Goal: Task Accomplishment & Management: Use online tool/utility

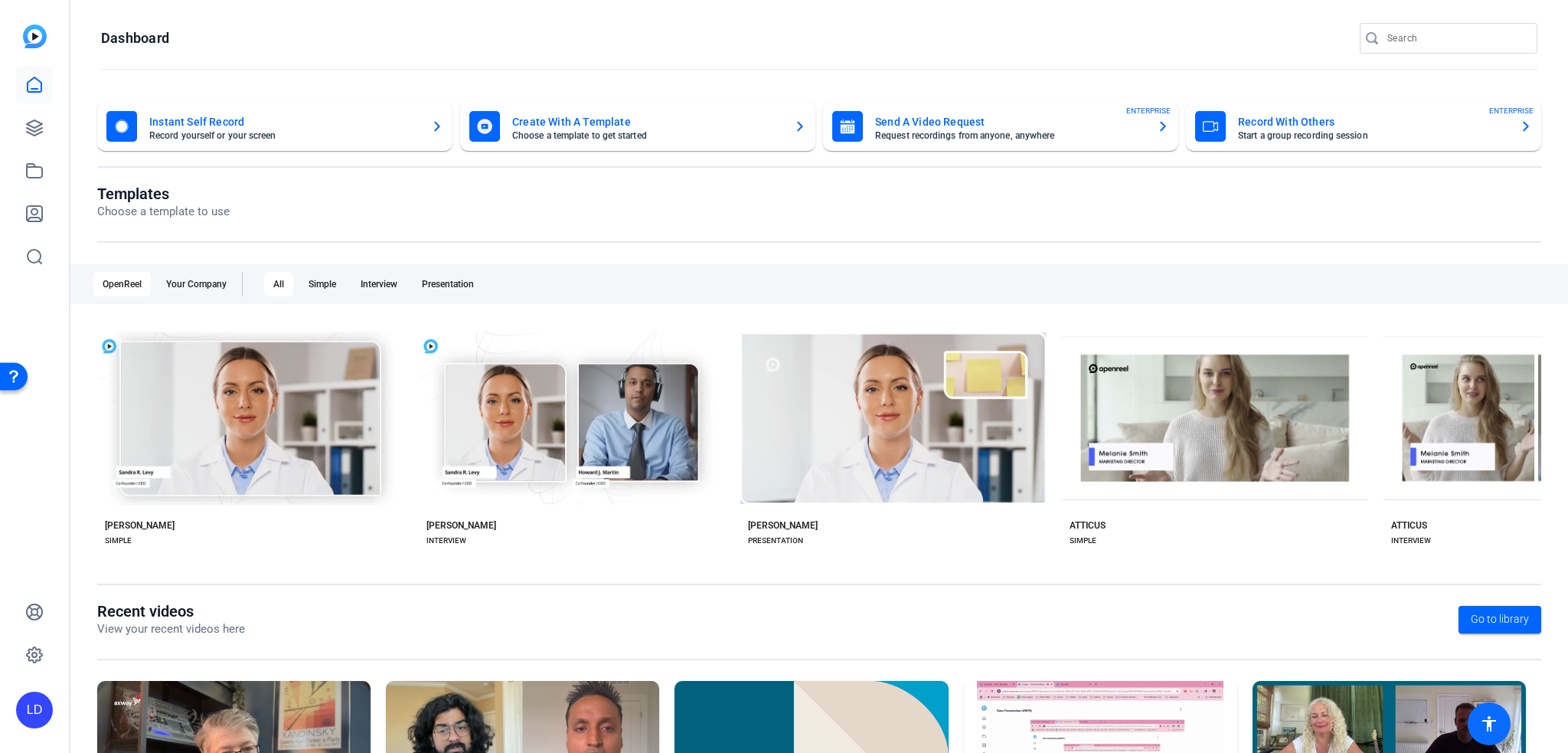
click at [1488, 733] on mat-icon "accessibility" at bounding box center [1490, 724] width 19 height 19
click at [35, 711] on div "LD" at bounding box center [34, 710] width 37 height 37
click at [29, 658] on div at bounding box center [784, 376] width 1568 height 753
click at [31, 615] on icon at bounding box center [34, 612] width 15 height 15
click at [24, 138] on link at bounding box center [34, 128] width 37 height 37
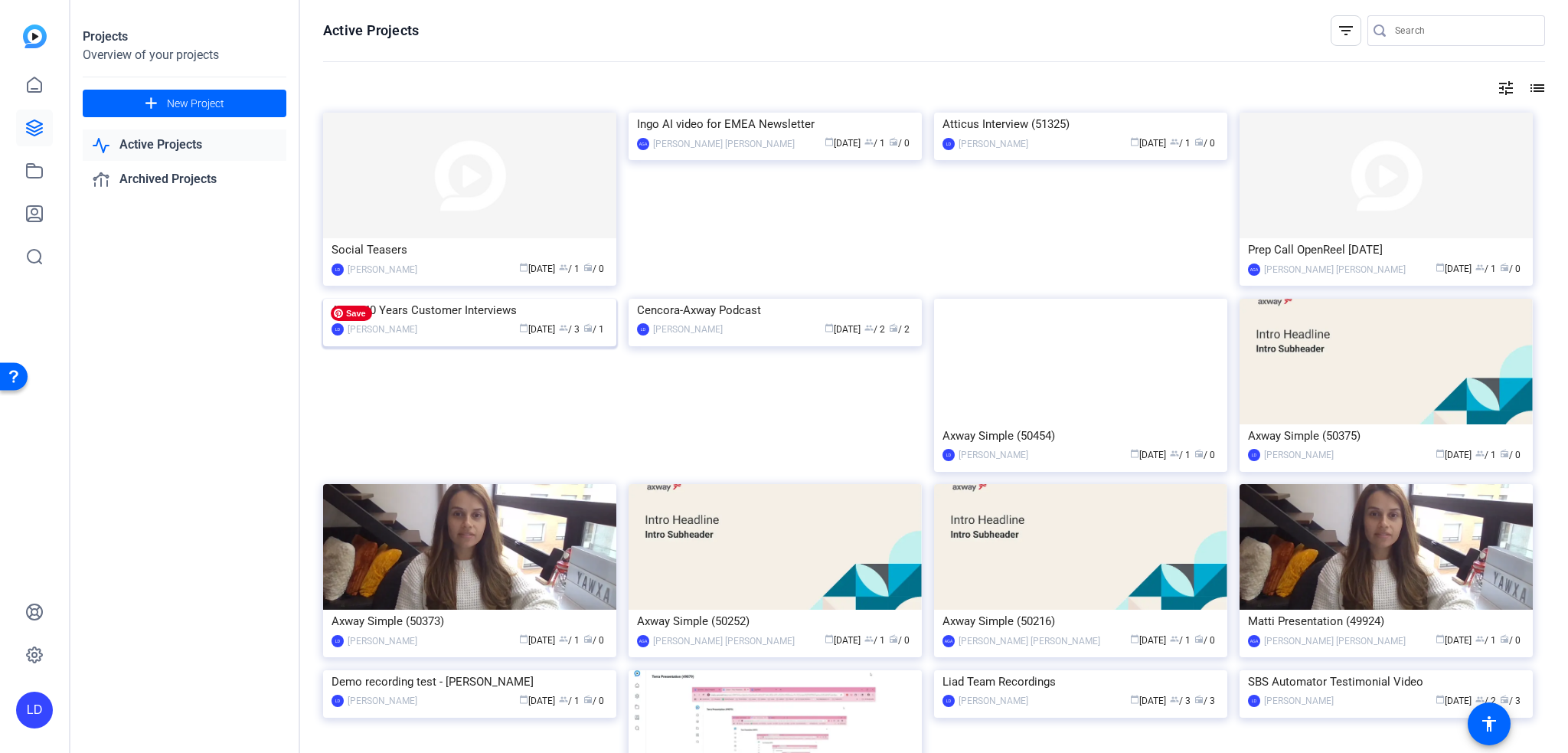
click at [454, 298] on img at bounding box center [470, 298] width 294 height 0
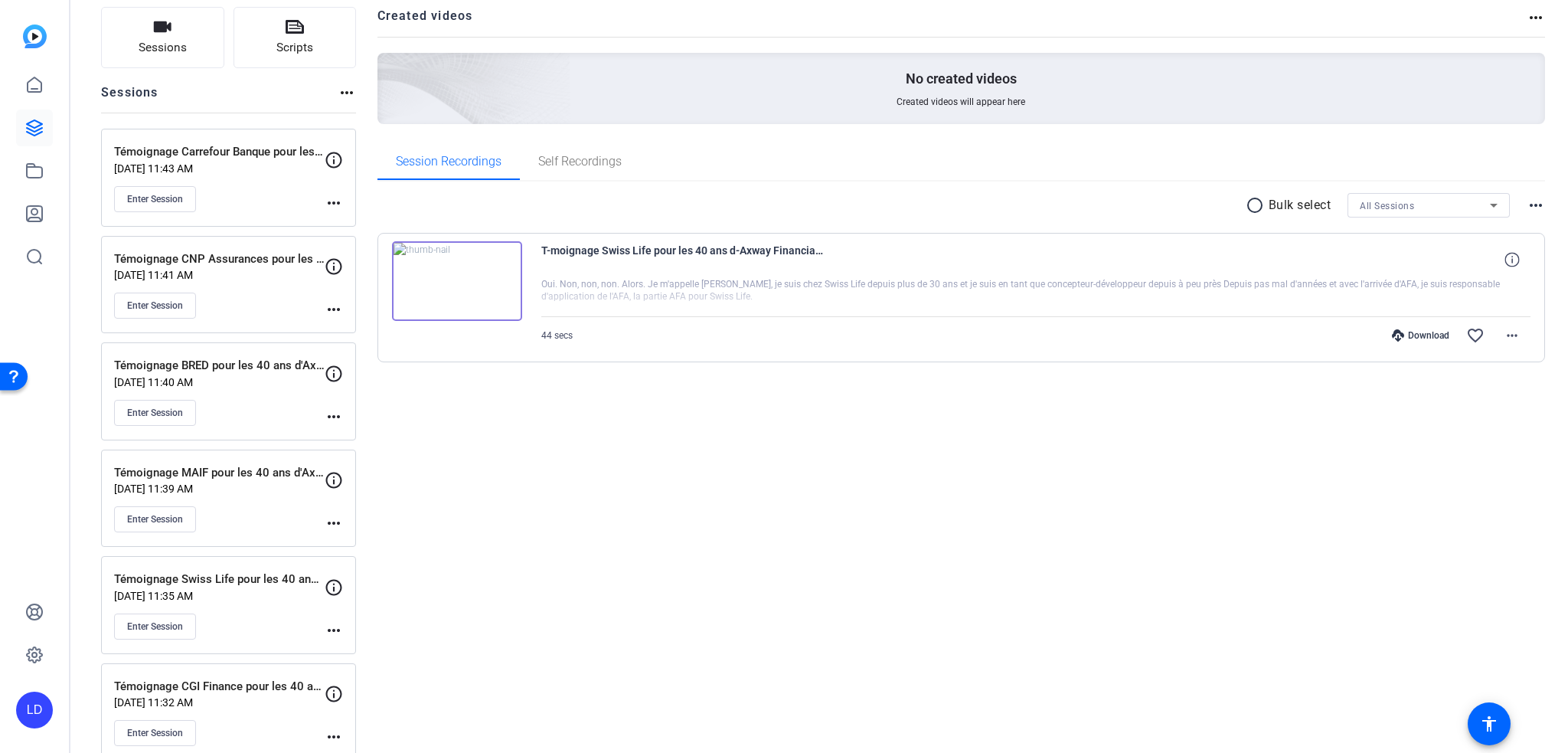
scroll to position [126, 0]
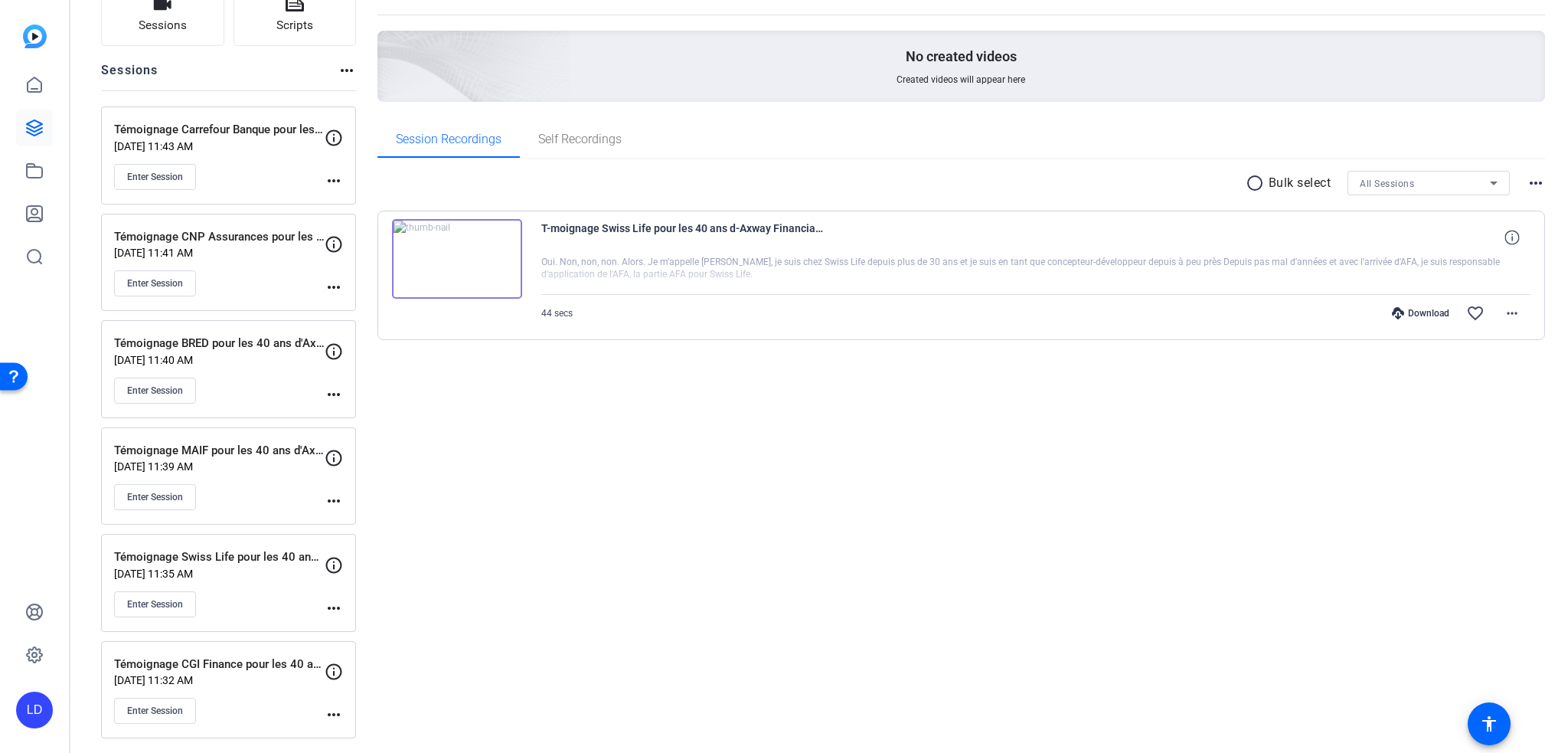
click at [343, 704] on div "Témoignage CGI Finance pour les 40 ans d'Axway Financial Accounting Hub [DATE] …" at bounding box center [229, 690] width 255 height 98
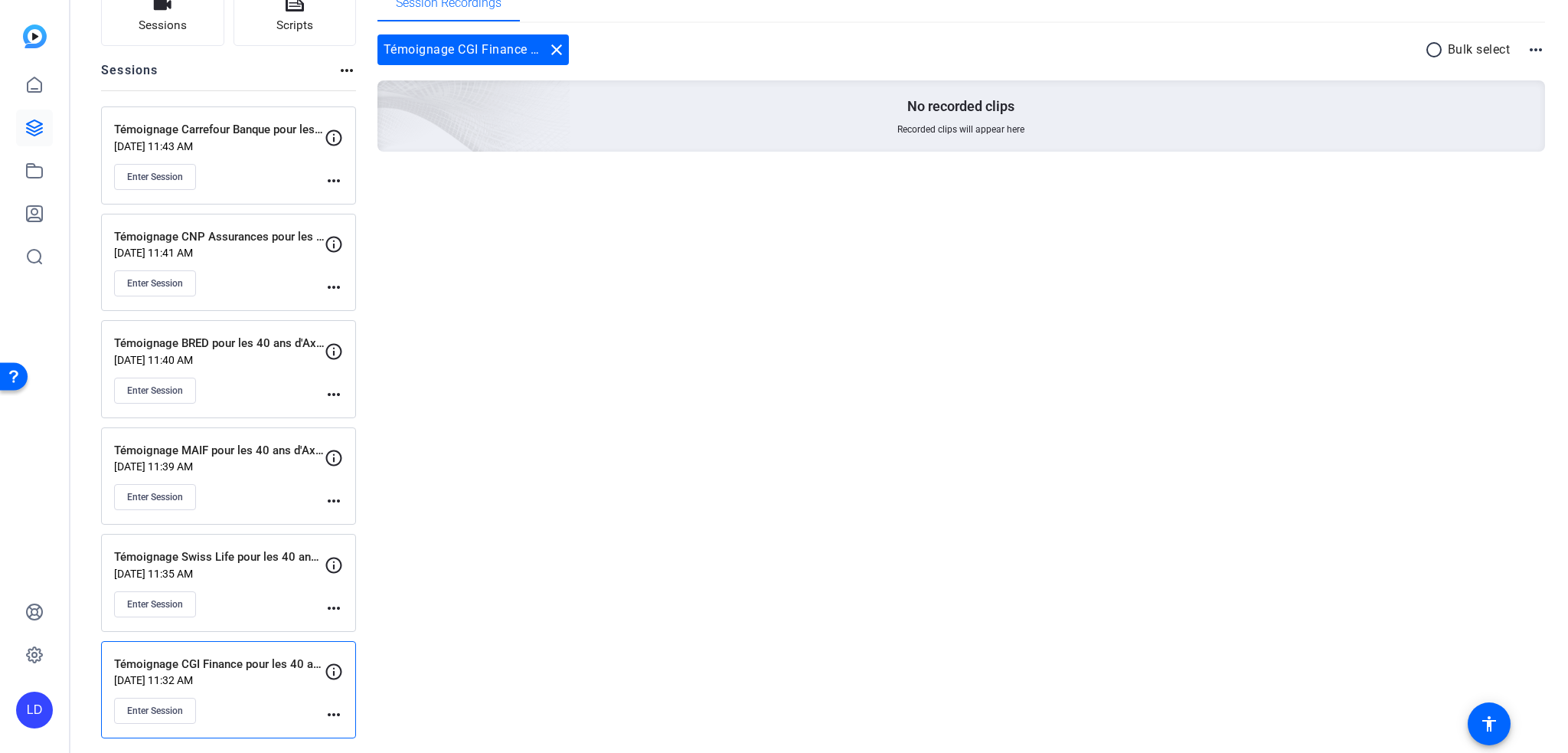
click at [330, 710] on mat-icon "more_horiz" at bounding box center [334, 715] width 19 height 19
click at [620, 548] on div at bounding box center [784, 376] width 1568 height 753
click at [337, 669] on icon at bounding box center [334, 672] width 19 height 19
click at [135, 707] on span "Enter Session" at bounding box center [155, 710] width 56 height 12
click at [33, 643] on link at bounding box center [34, 655] width 37 height 37
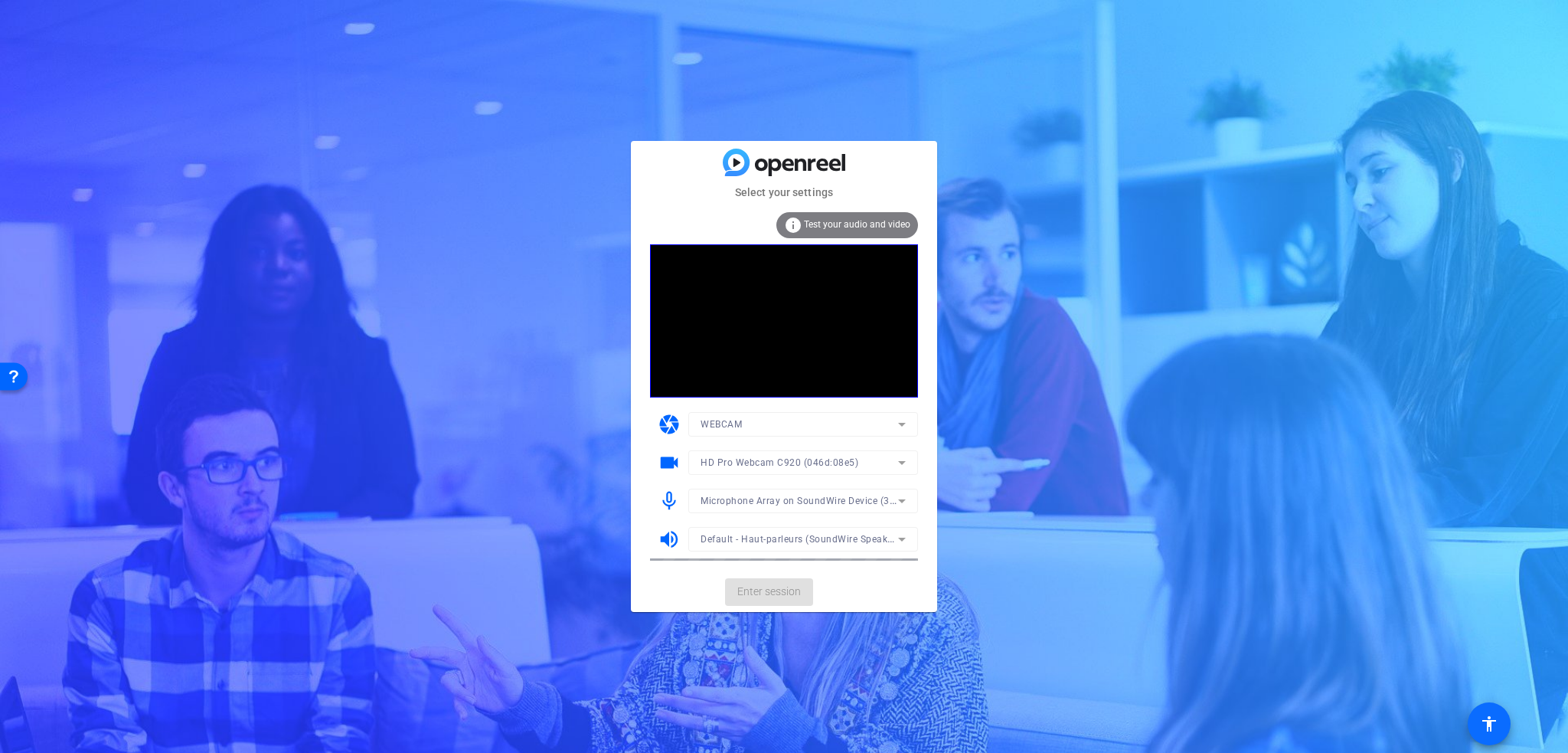
click at [1485, 724] on mat-icon "accessibility" at bounding box center [1490, 724] width 19 height 19
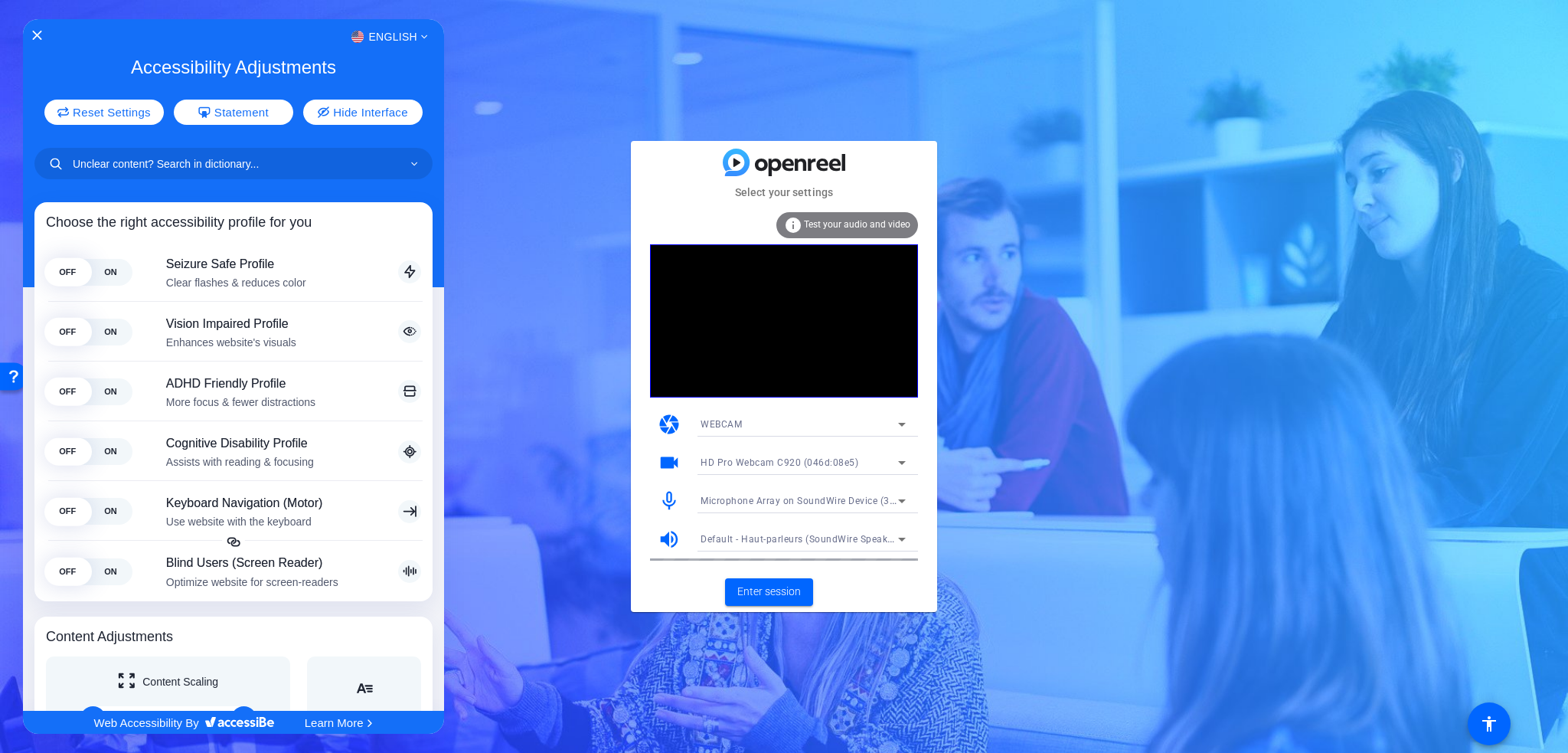
click at [727, 686] on div at bounding box center [784, 376] width 1568 height 753
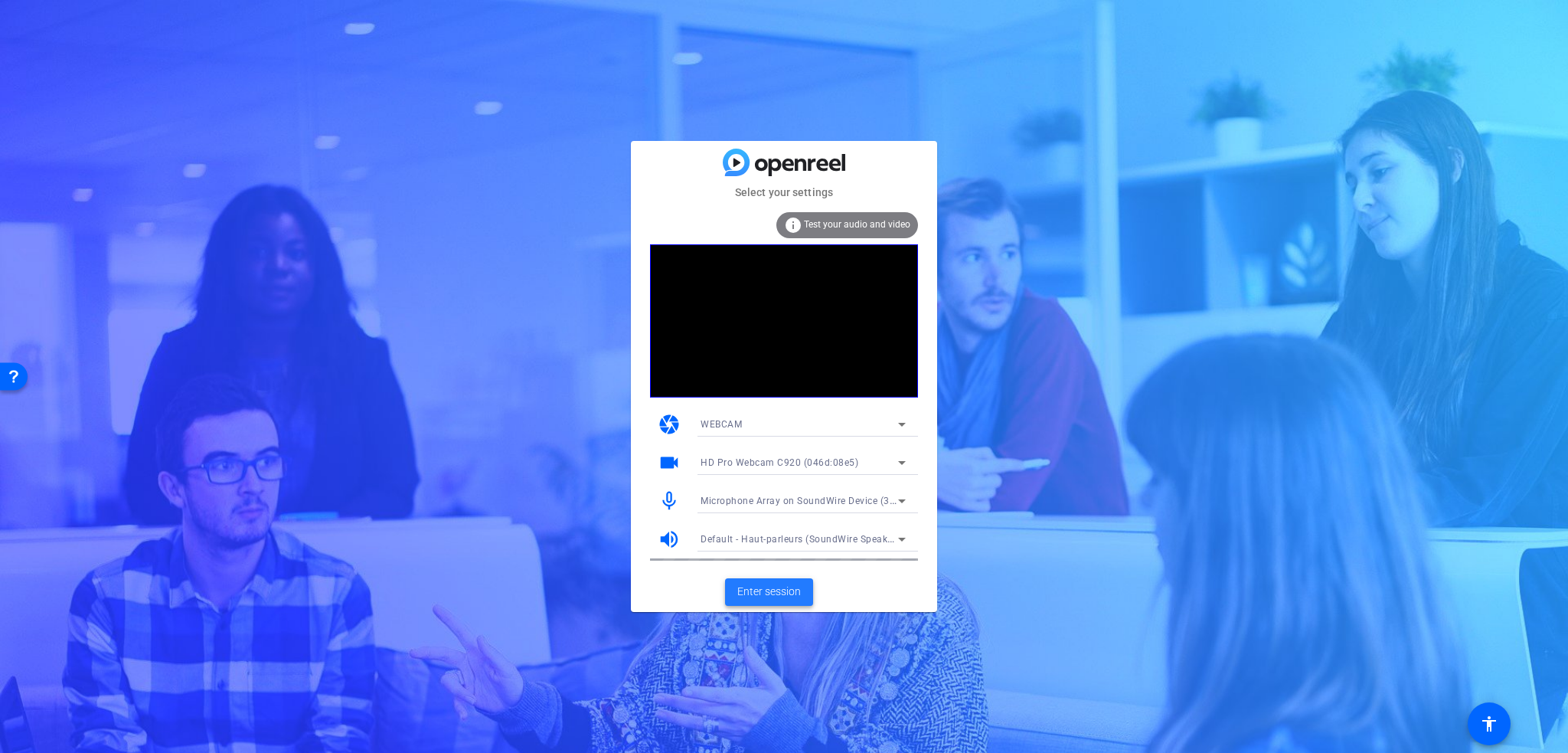
click at [778, 582] on span at bounding box center [769, 592] width 88 height 37
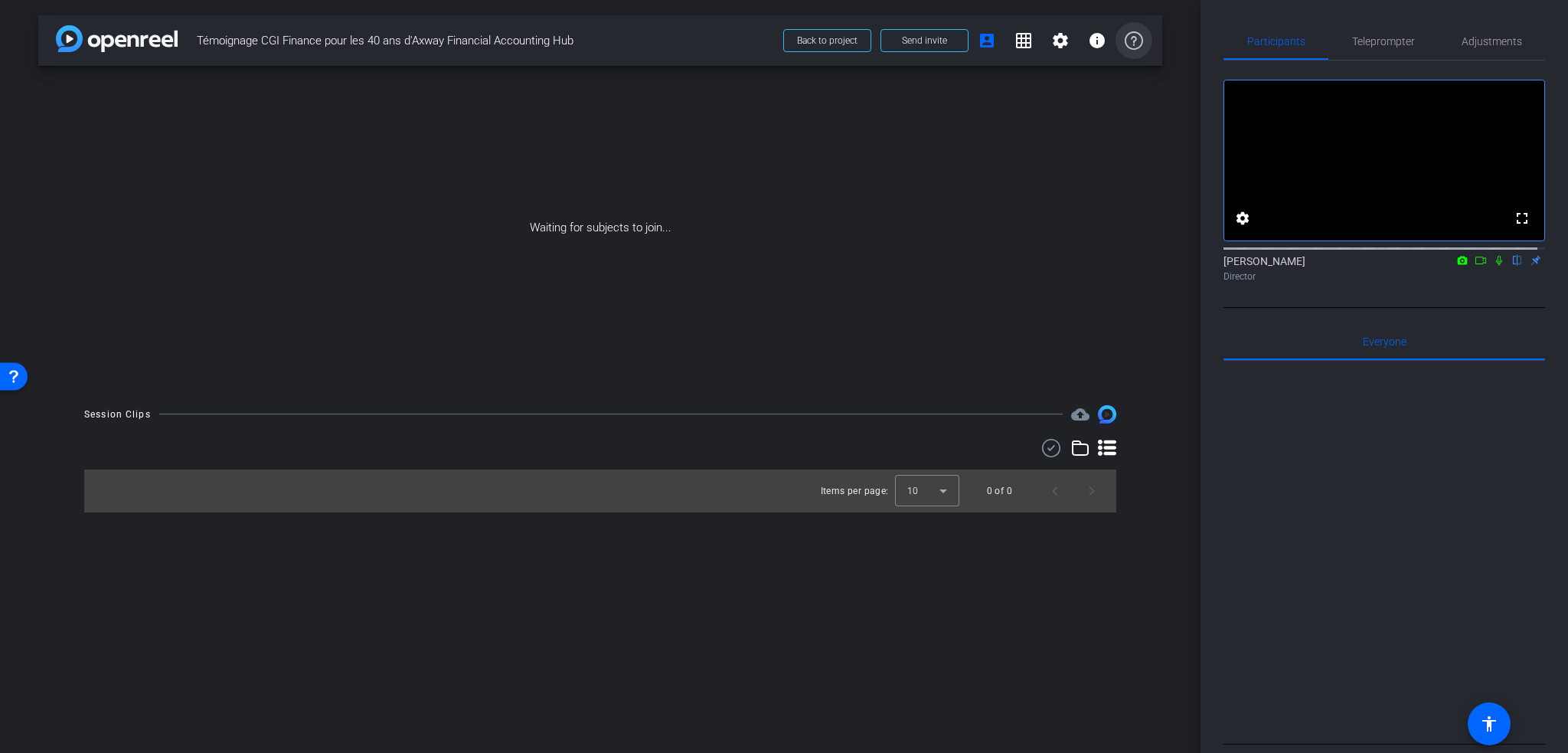
click at [1136, 46] on icon at bounding box center [1134, 41] width 19 height 19
click at [17, 375] on div "Open Resource Center" at bounding box center [13, 375] width 12 height 12
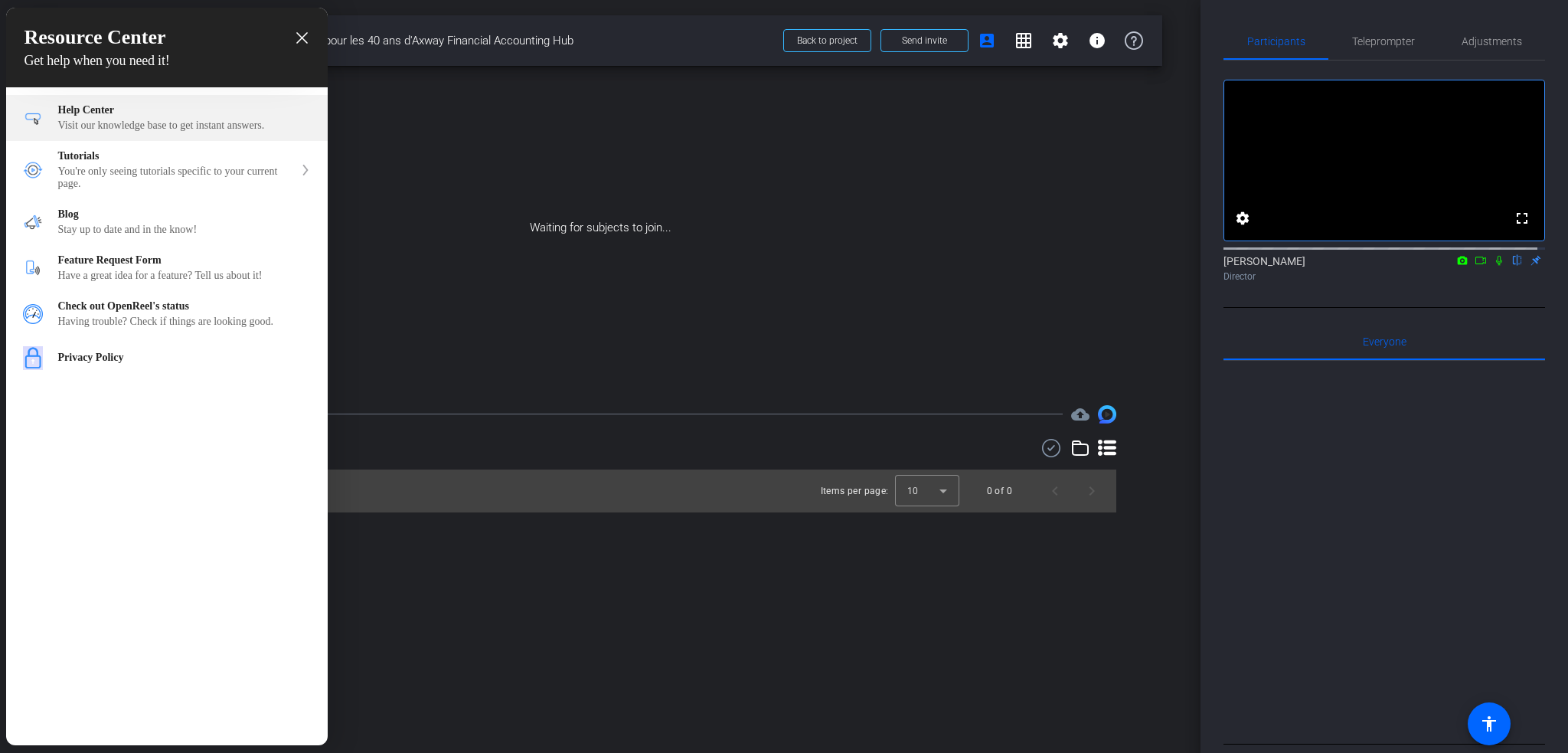
click at [178, 122] on div "Visit our knowledge base to get instant answers." at bounding box center [185, 126] width 253 height 12
click at [1094, 41] on div at bounding box center [784, 376] width 1568 height 753
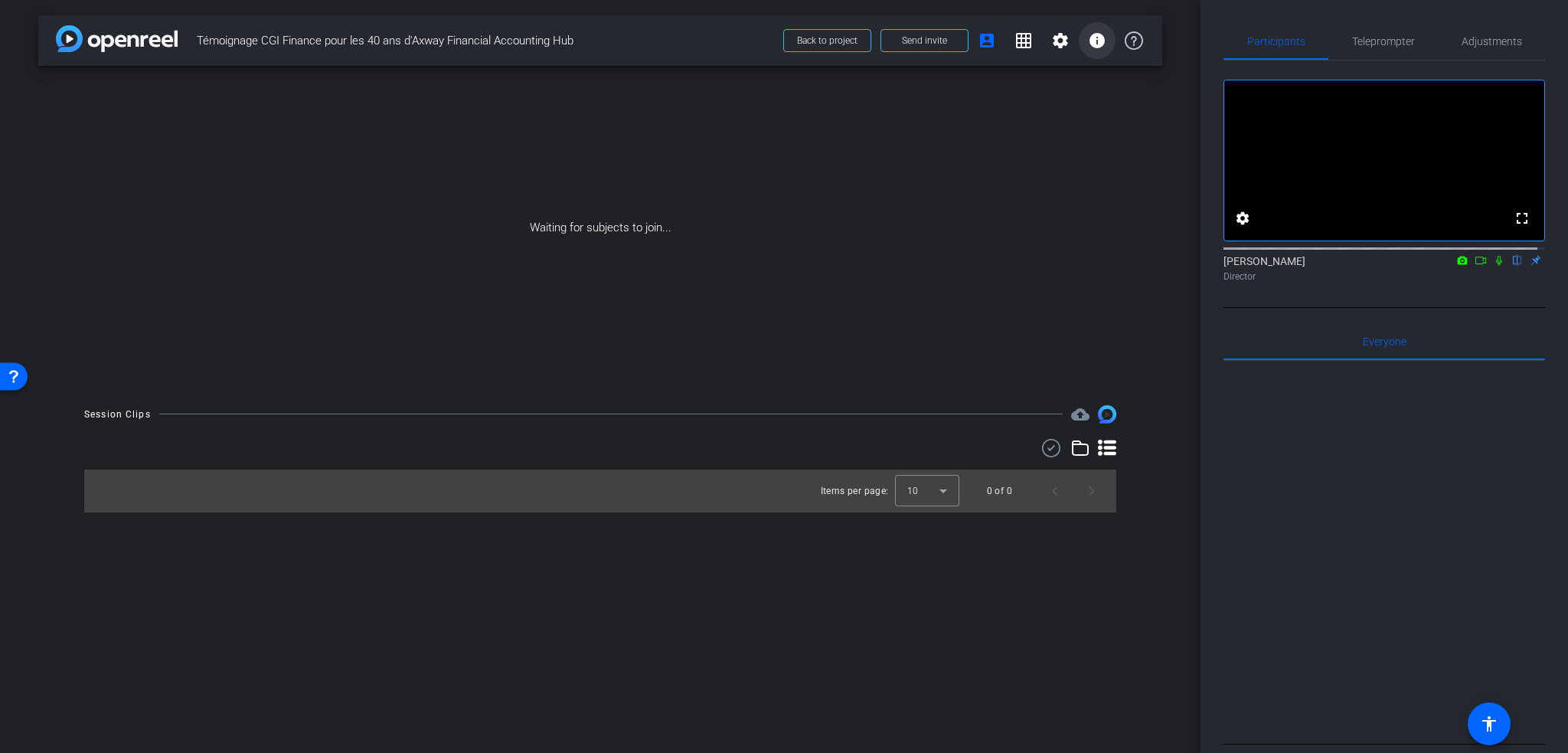
click at [1095, 41] on mat-icon "info" at bounding box center [1098, 41] width 19 height 19
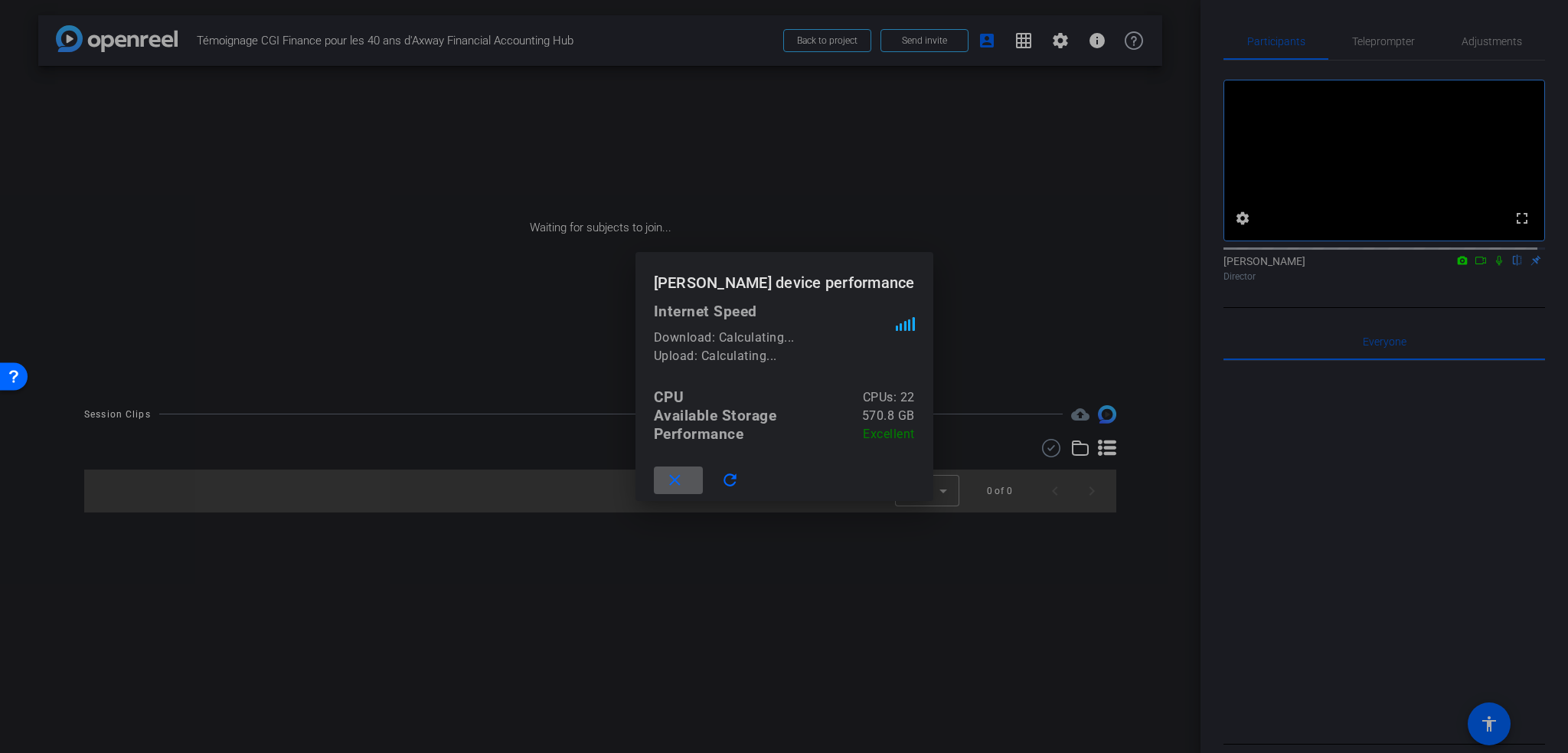
drag, startPoint x: 688, startPoint y: 481, endPoint x: 1115, endPoint y: 83, distance: 583.7
click at [685, 476] on mat-icon "close" at bounding box center [675, 481] width 20 height 20
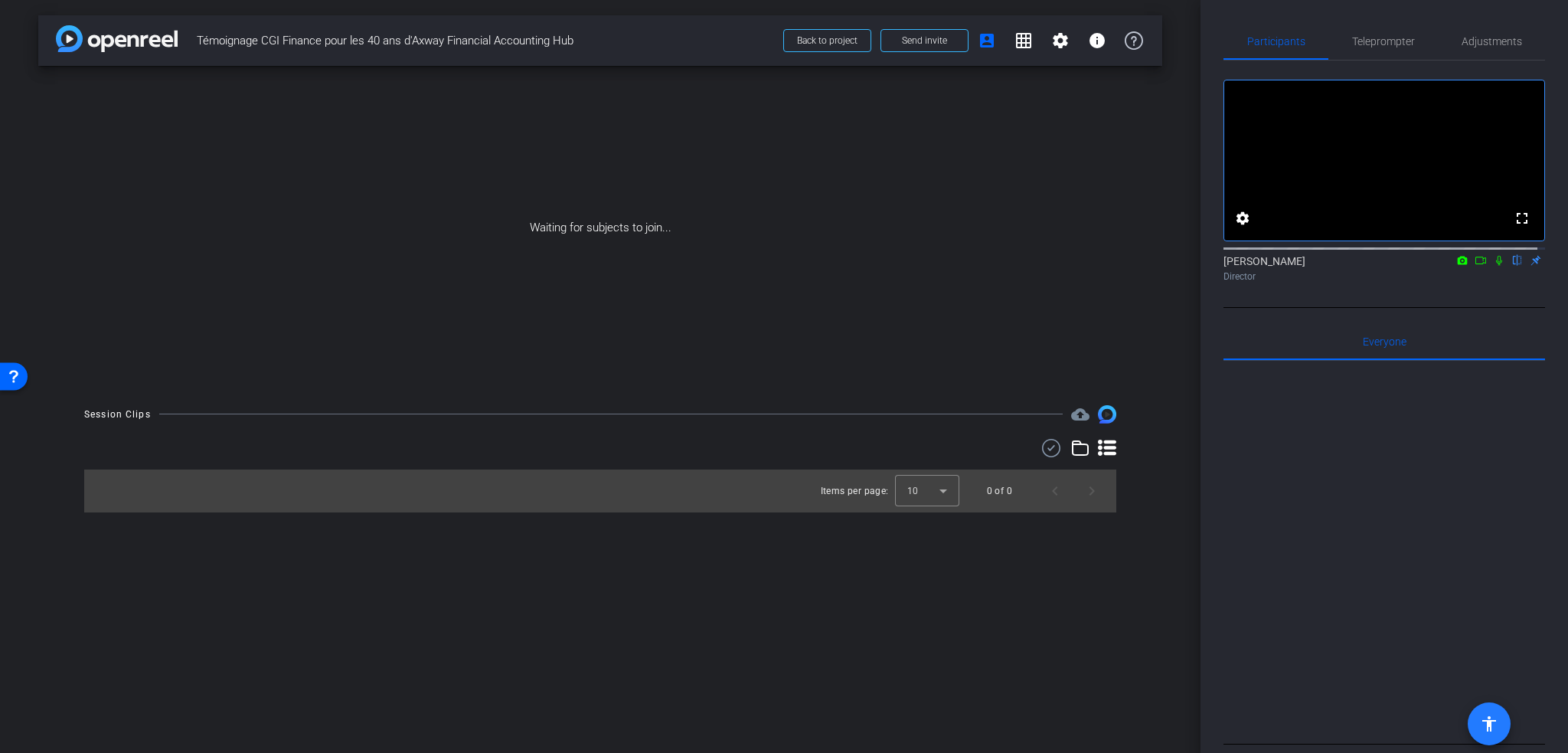
click at [1495, 724] on mat-icon "accessibility" at bounding box center [1490, 724] width 19 height 19
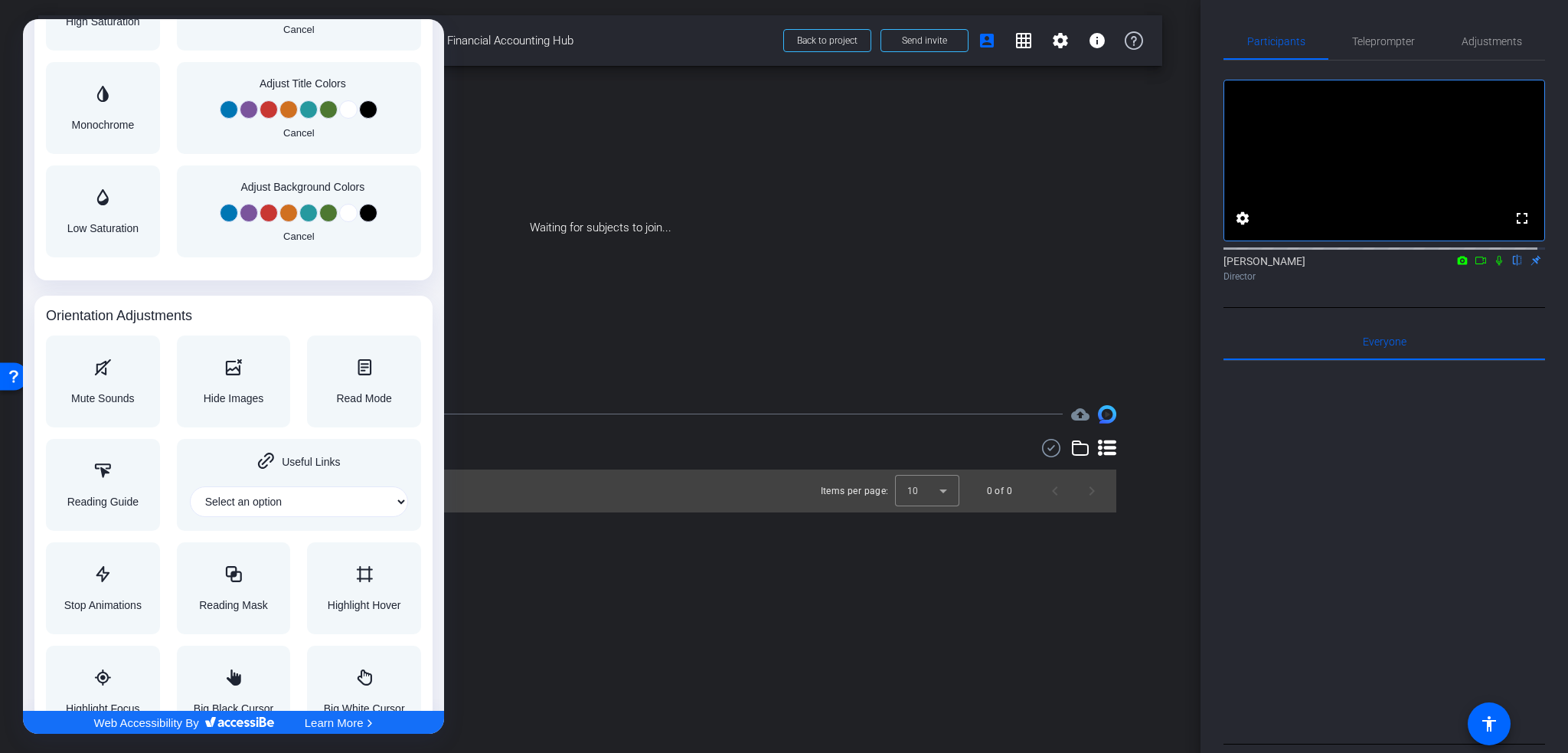
scroll to position [1433, 0]
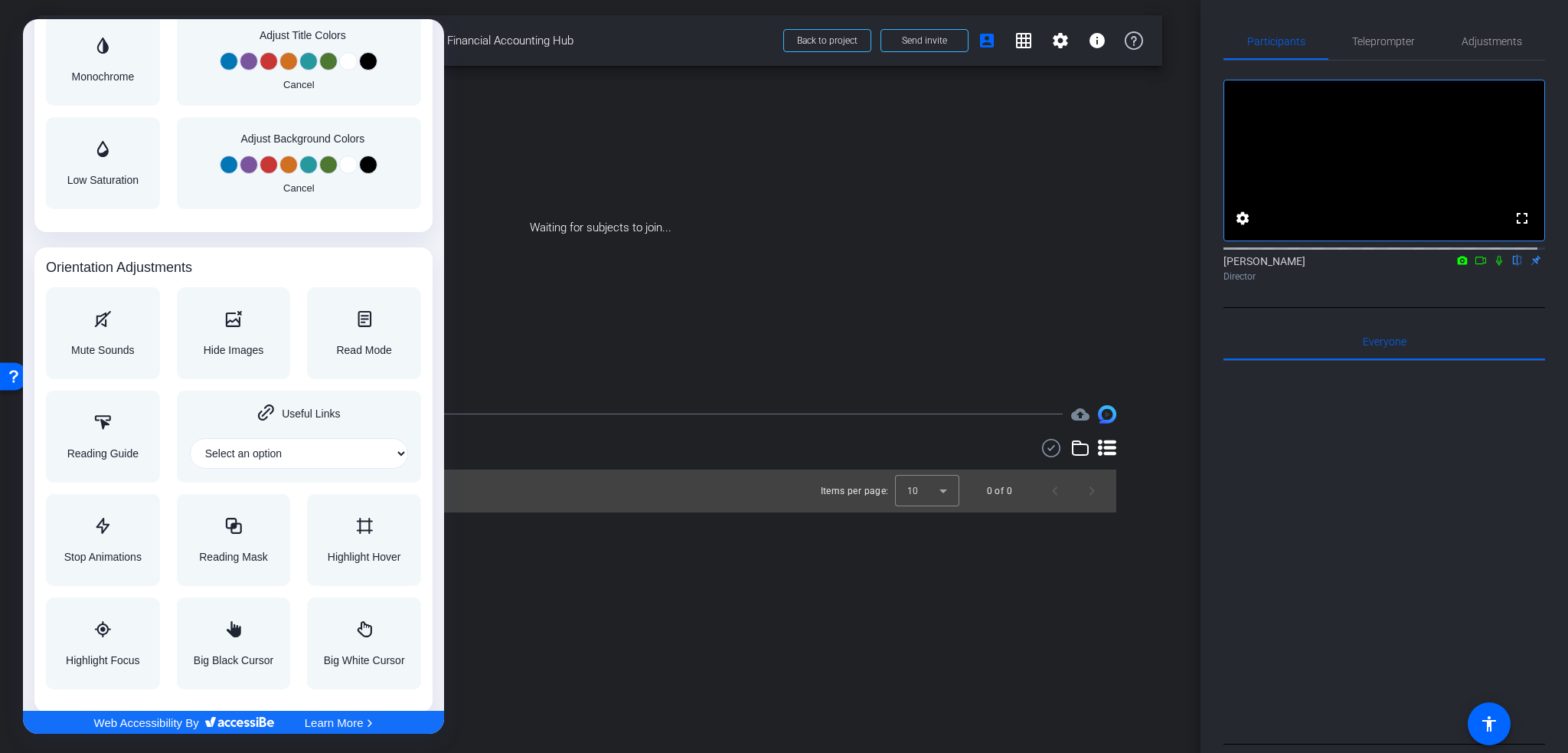
click at [597, 633] on div at bounding box center [784, 376] width 1568 height 753
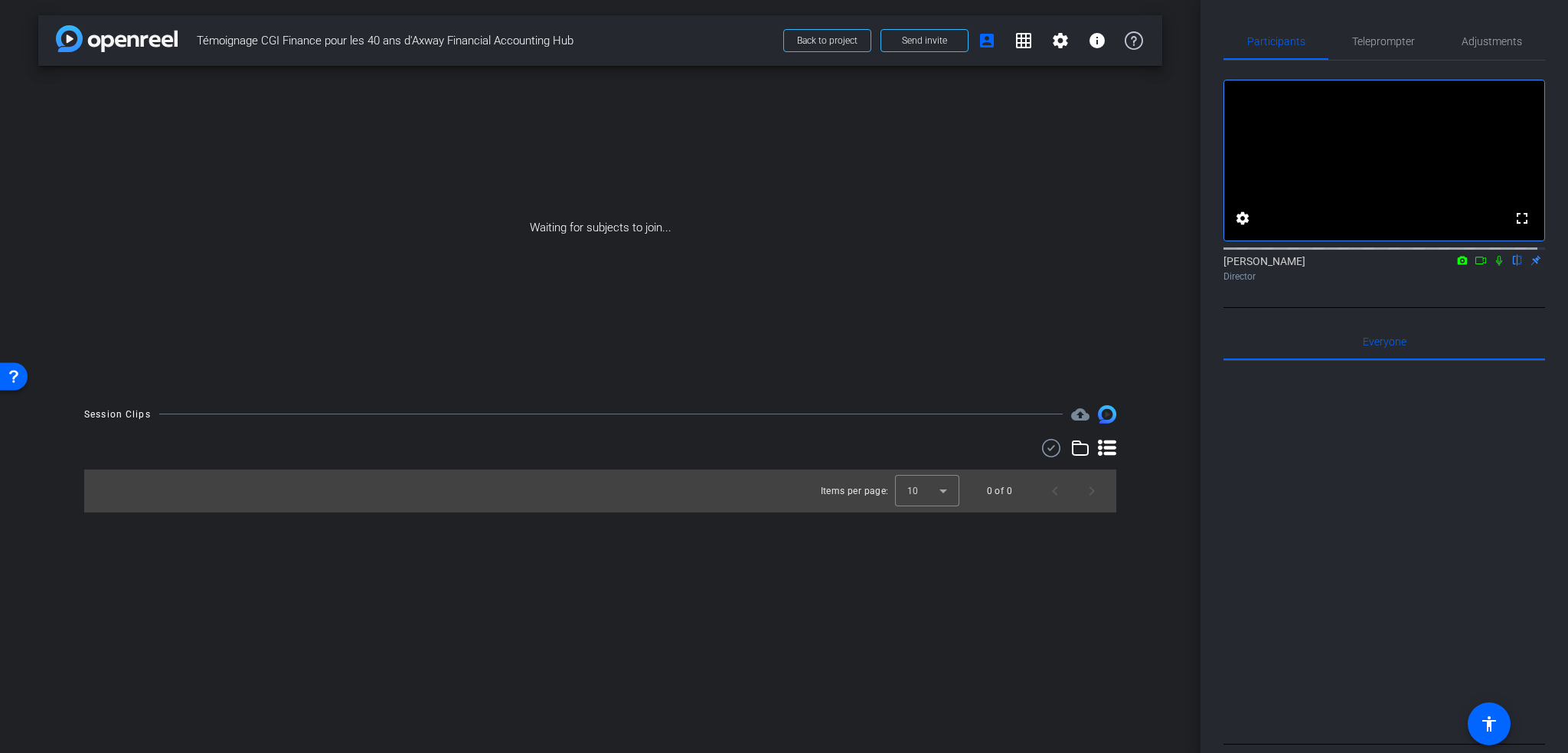
scroll to position [0, 0]
click at [12, 363] on div "Open Resource Center" at bounding box center [14, 376] width 28 height 28
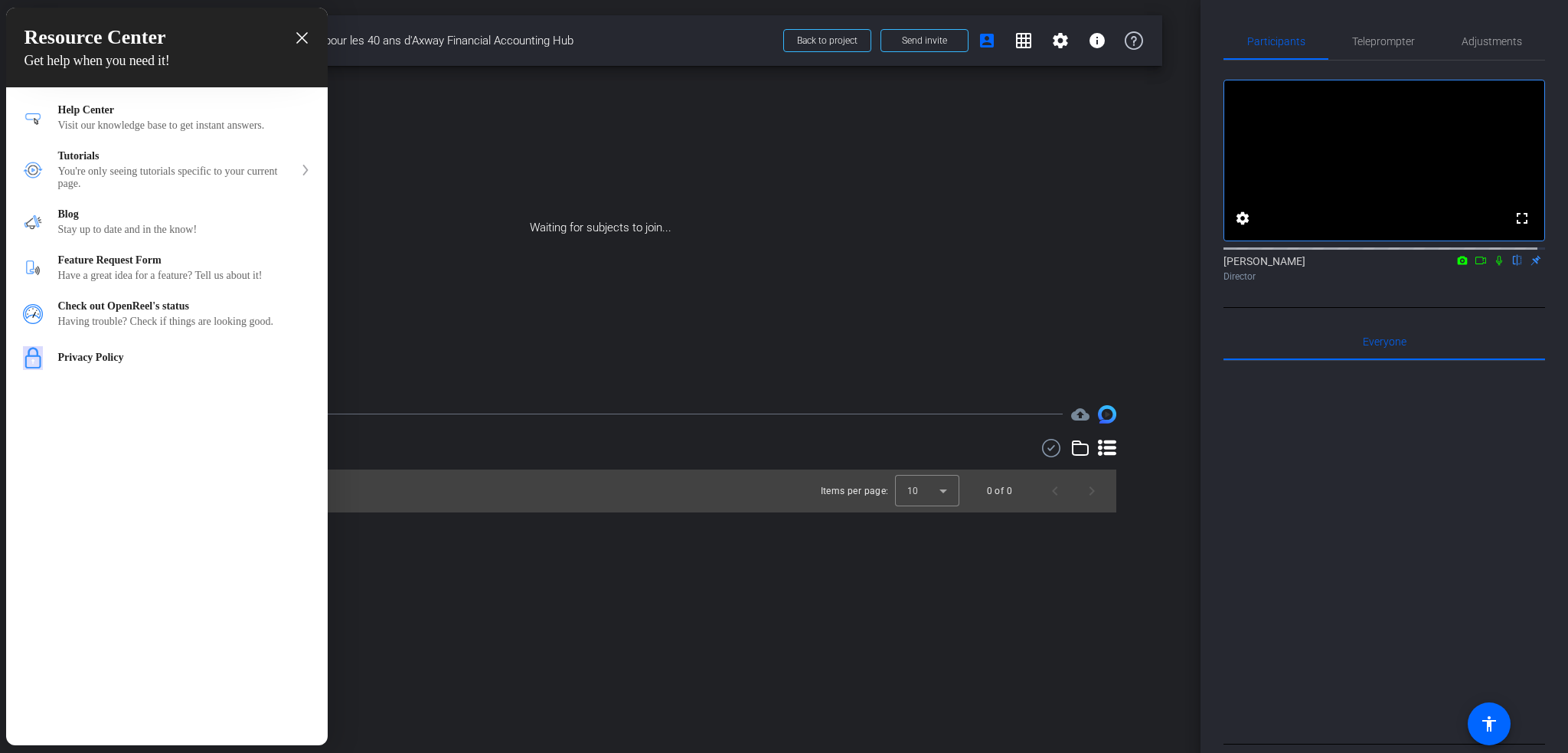
click at [310, 41] on div "Resource Center Get help when you need it!" at bounding box center [167, 47] width 322 height 80
click at [295, 33] on div "close resource center" at bounding box center [302, 38] width 15 height 15
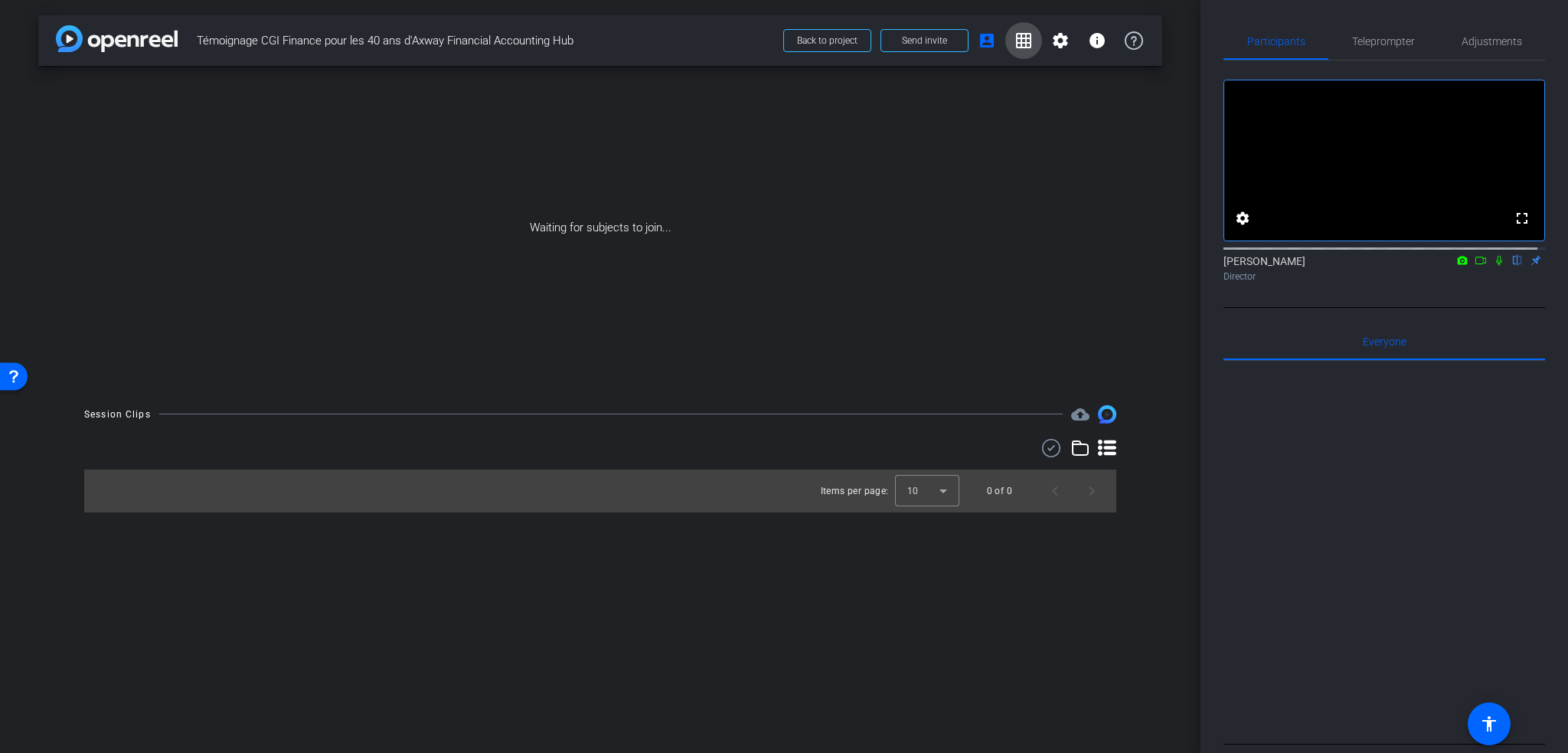
click at [1028, 37] on mat-icon "grid_on" at bounding box center [1024, 41] width 19 height 19
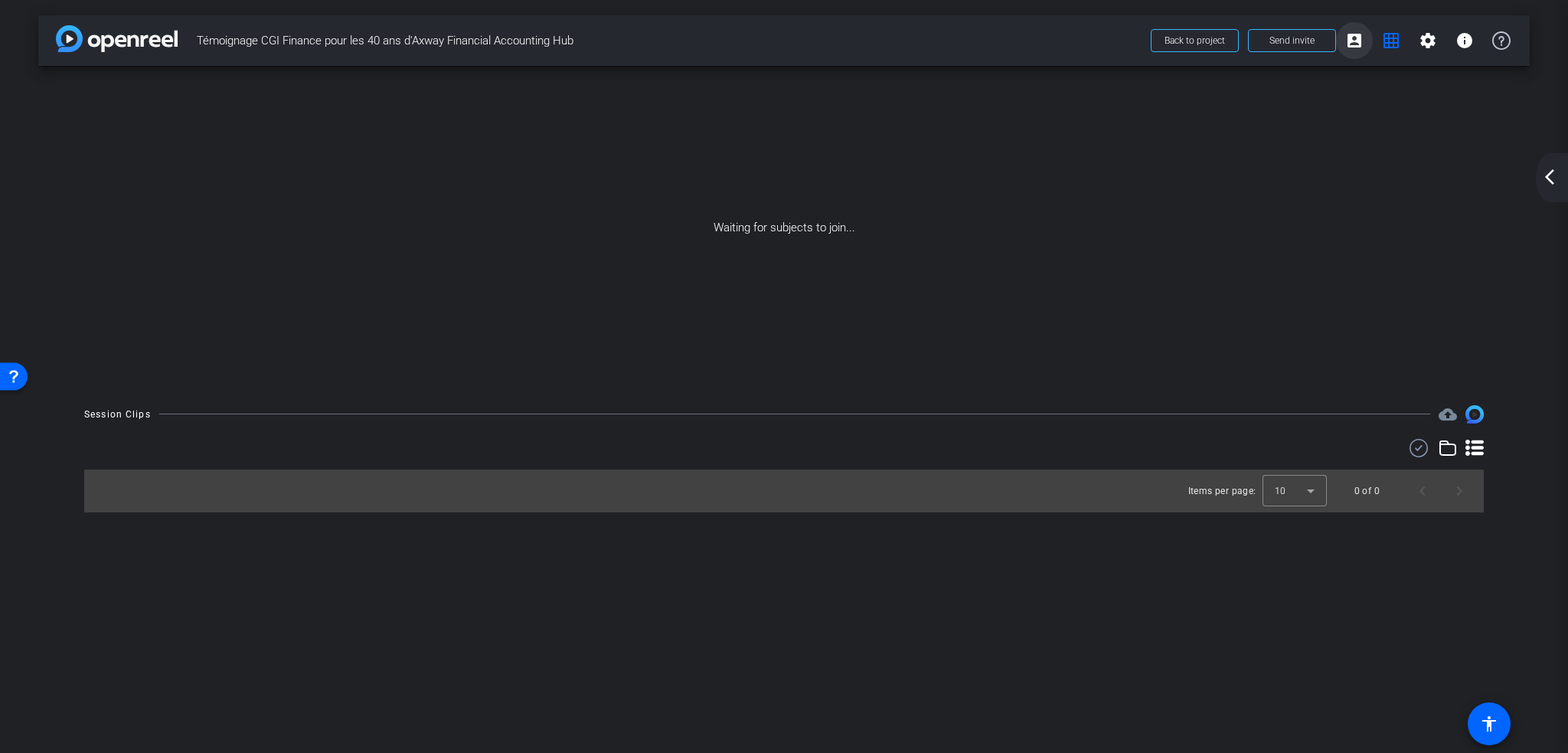
click at [1357, 36] on mat-icon "account_box" at bounding box center [1355, 41] width 19 height 19
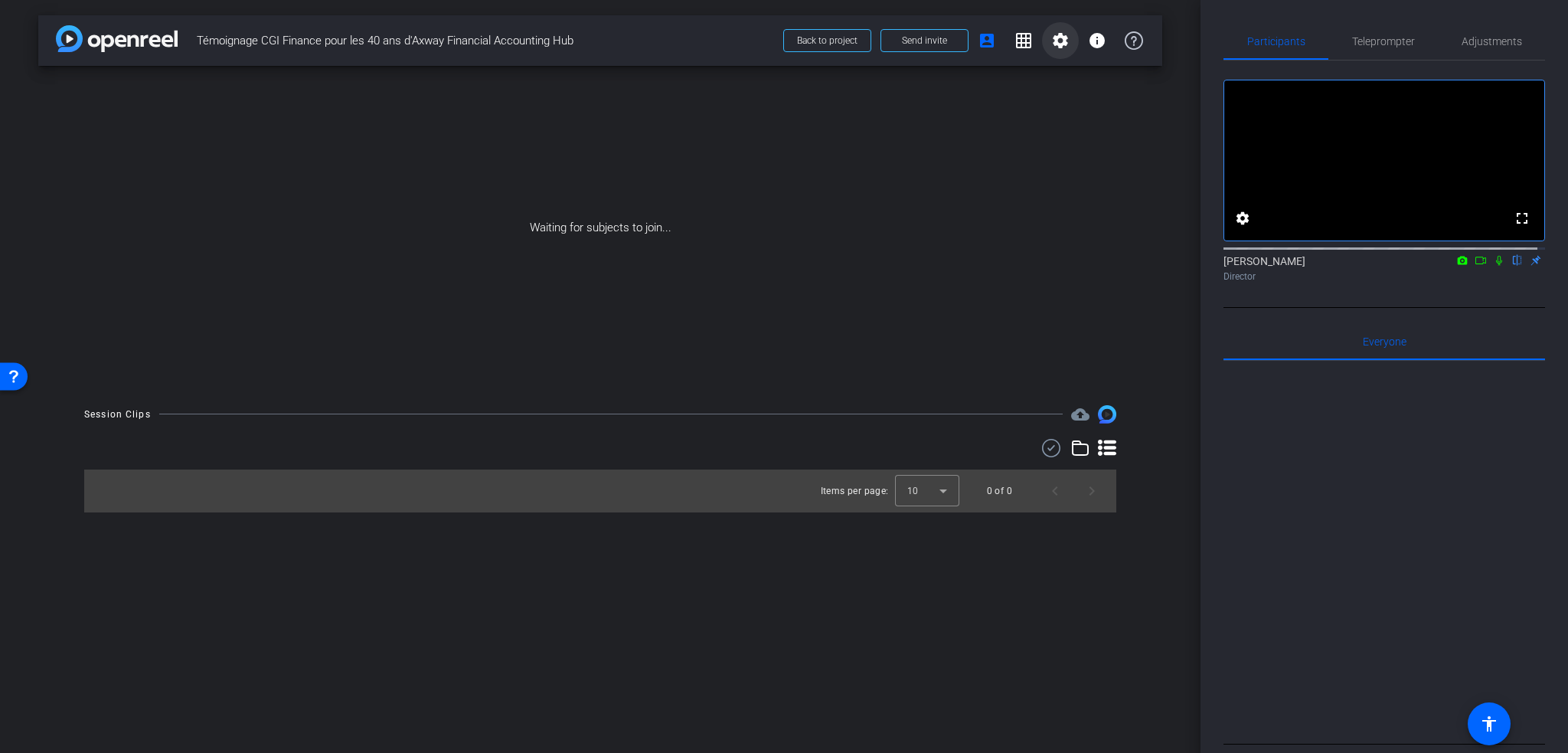
click at [1069, 37] on mat-icon "settings" at bounding box center [1061, 41] width 19 height 19
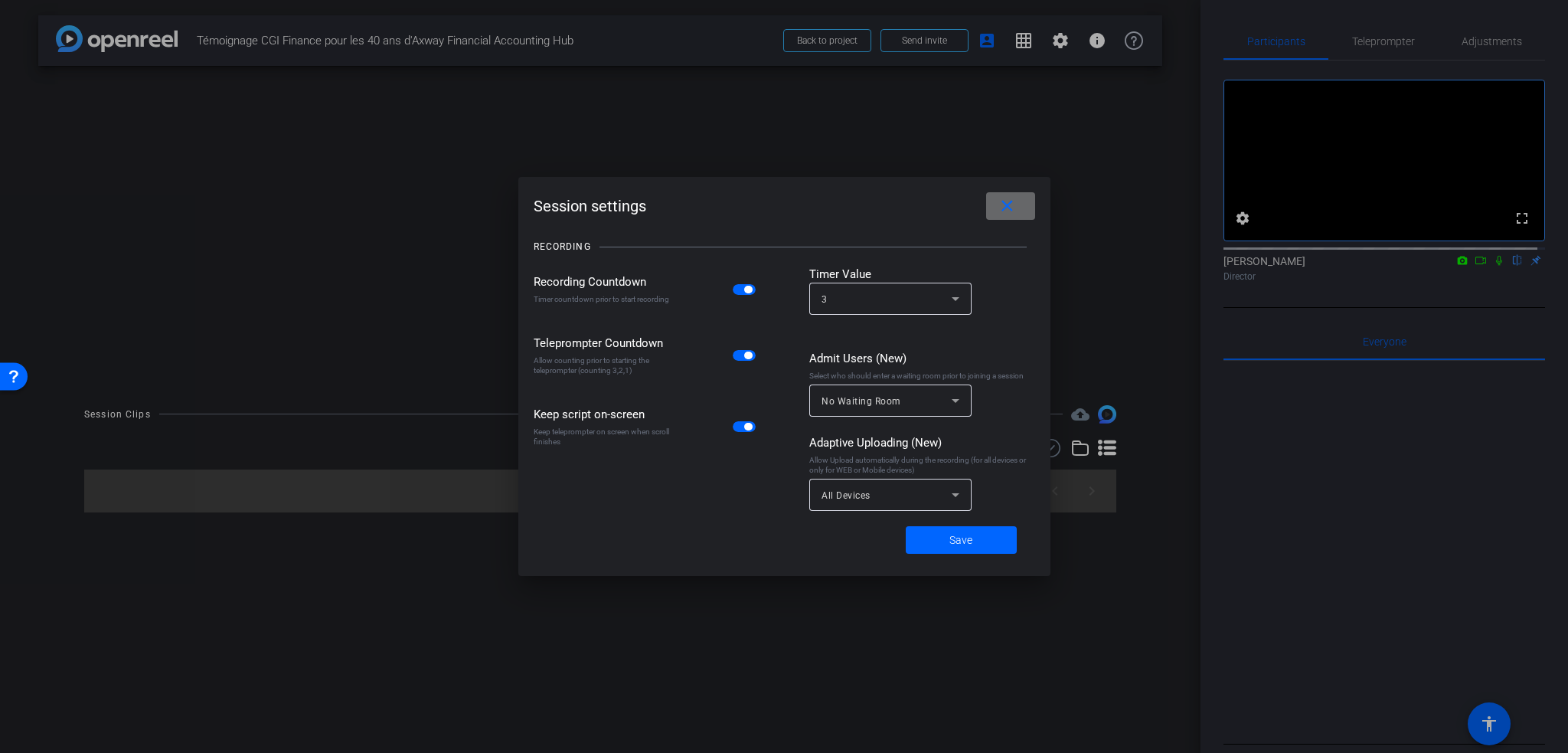
click at [1020, 200] on span at bounding box center [1010, 206] width 49 height 37
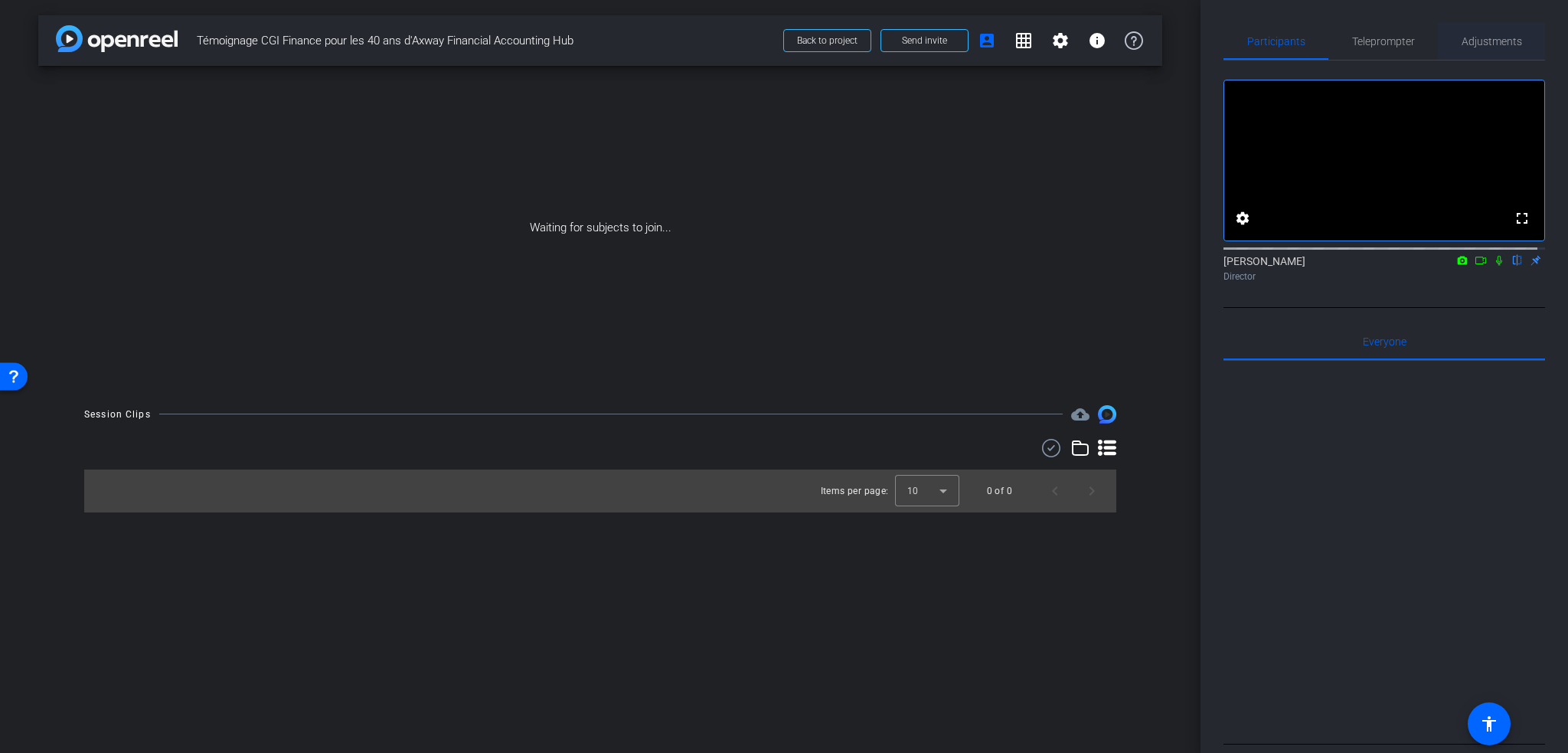
click at [1483, 45] on span "Adjustments" at bounding box center [1492, 42] width 60 height 11
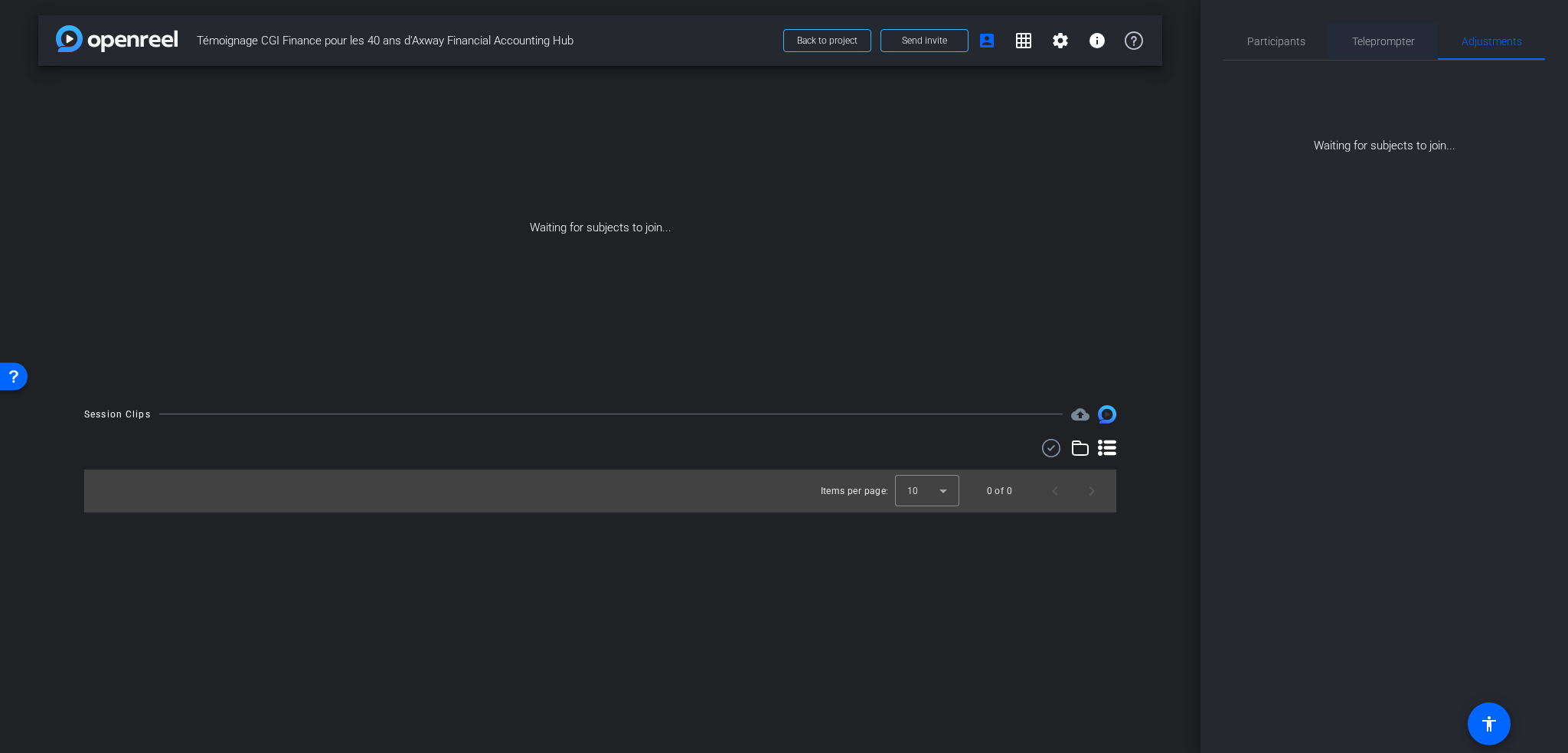
click at [1403, 36] on span "Teleprompter" at bounding box center [1384, 42] width 63 height 11
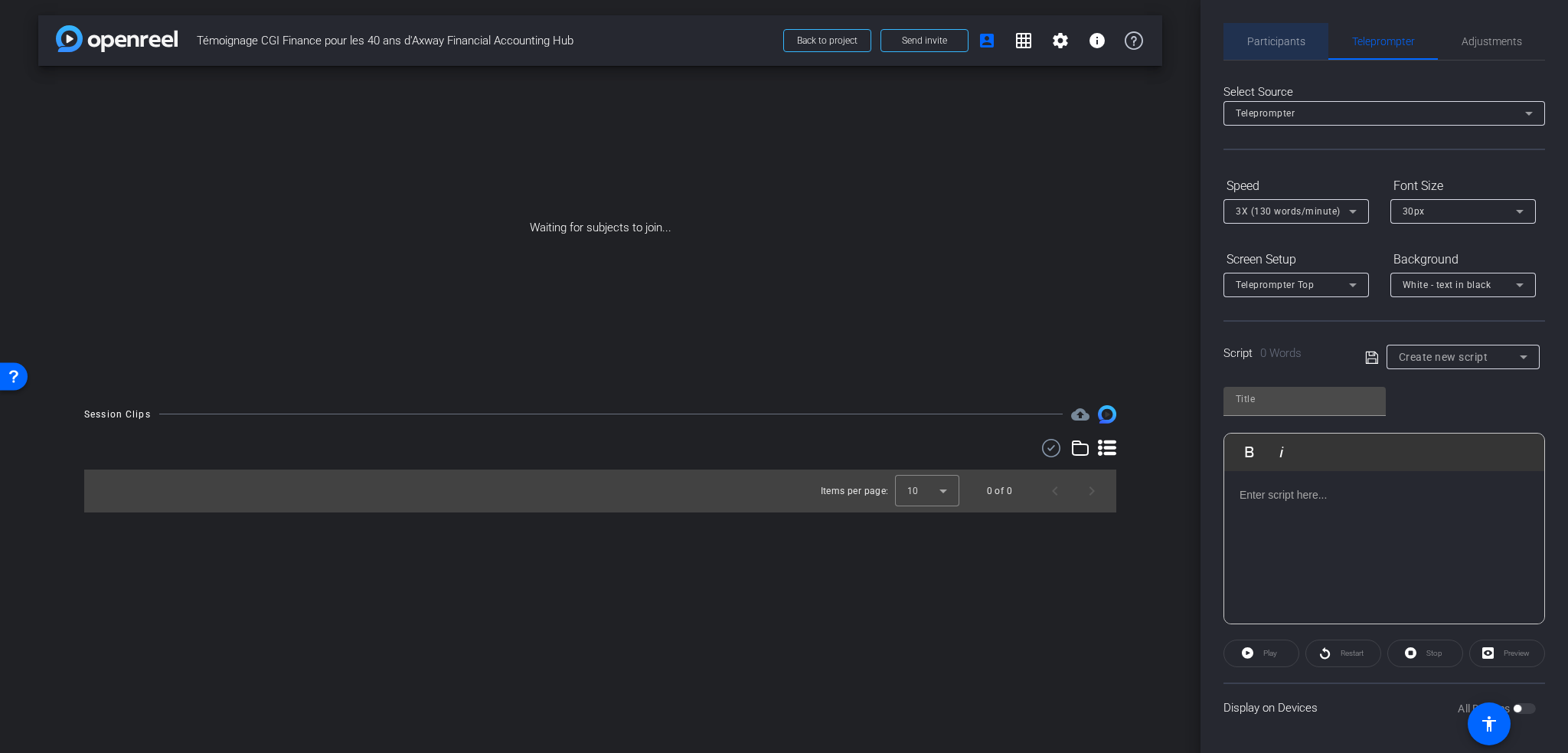
click at [1281, 48] on span "Participants" at bounding box center [1276, 42] width 59 height 37
